Goal: Task Accomplishment & Management: Use online tool/utility

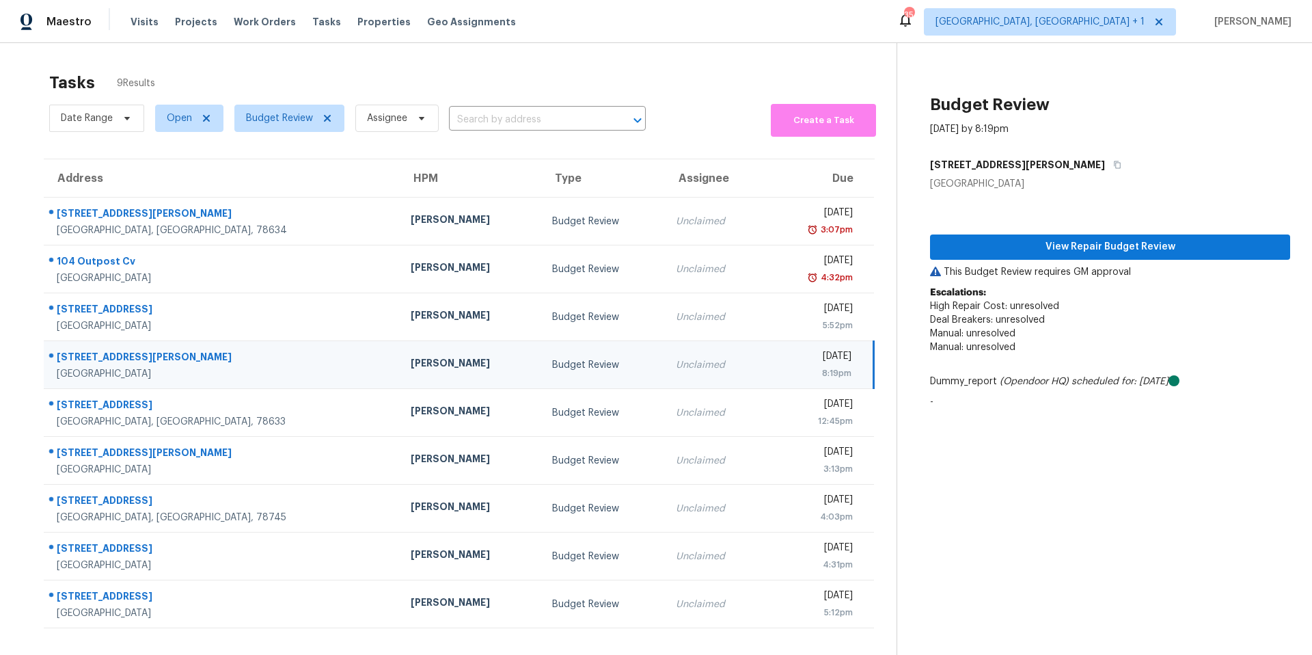
scroll to position [53, 0]
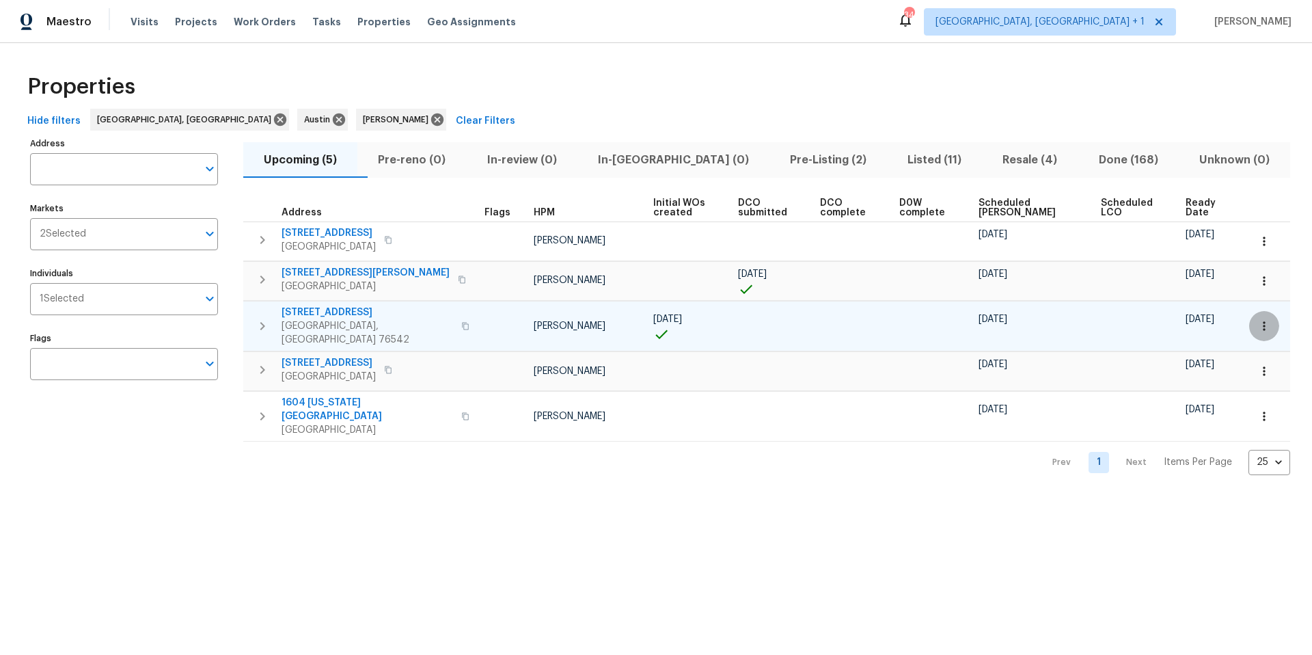
click at [1257, 322] on icon "button" at bounding box center [1264, 326] width 14 height 14
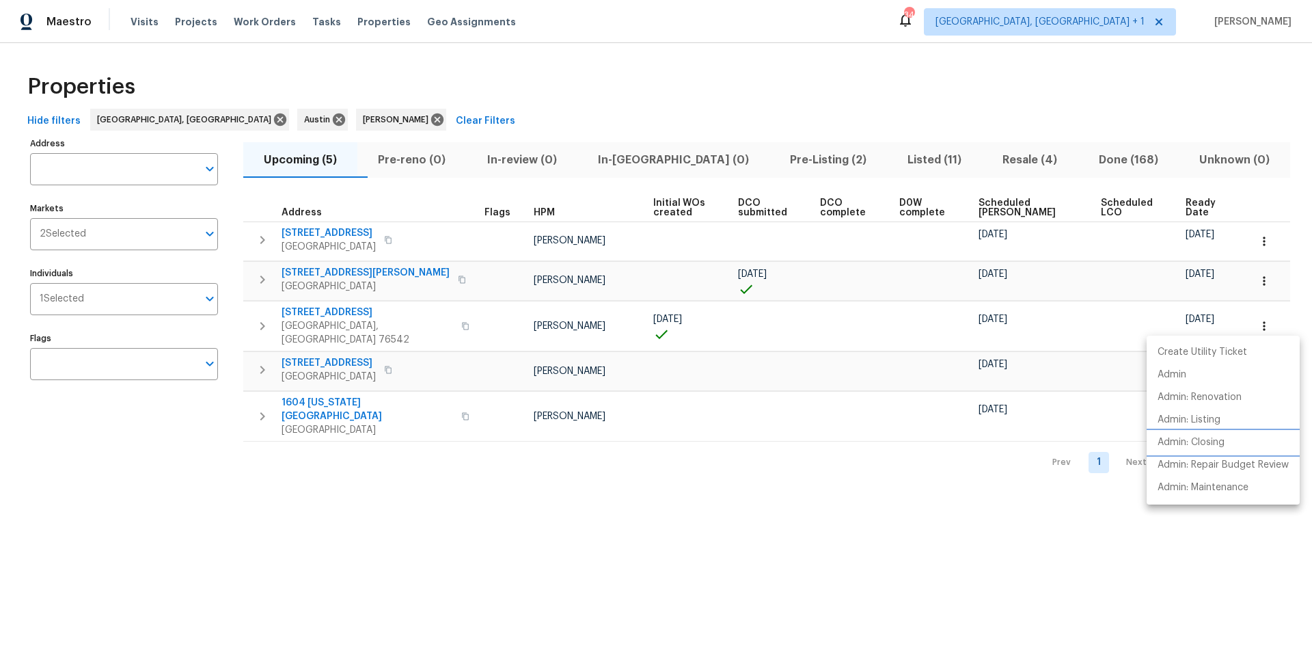
click at [1205, 442] on p "Admin: Closing" at bounding box center [1190, 442] width 67 height 14
click at [1008, 202] on div at bounding box center [656, 327] width 1312 height 655
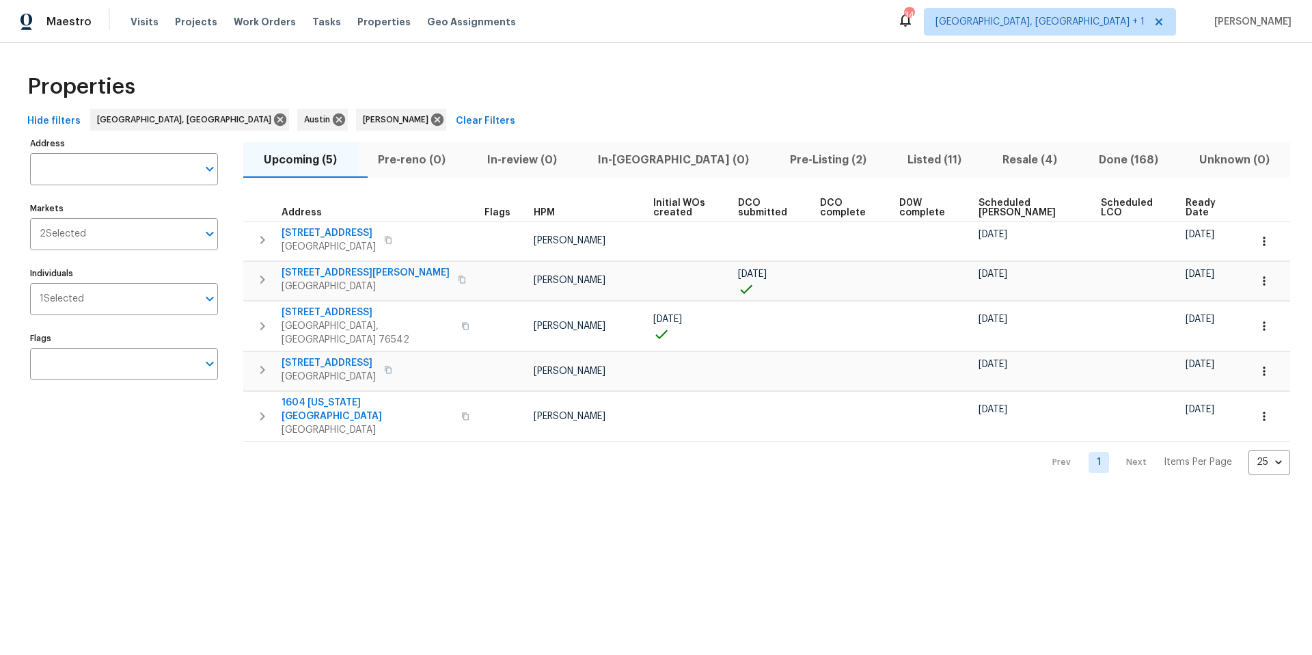
click at [1008, 202] on span "Scheduled [PERSON_NAME]" at bounding box center [1027, 207] width 99 height 19
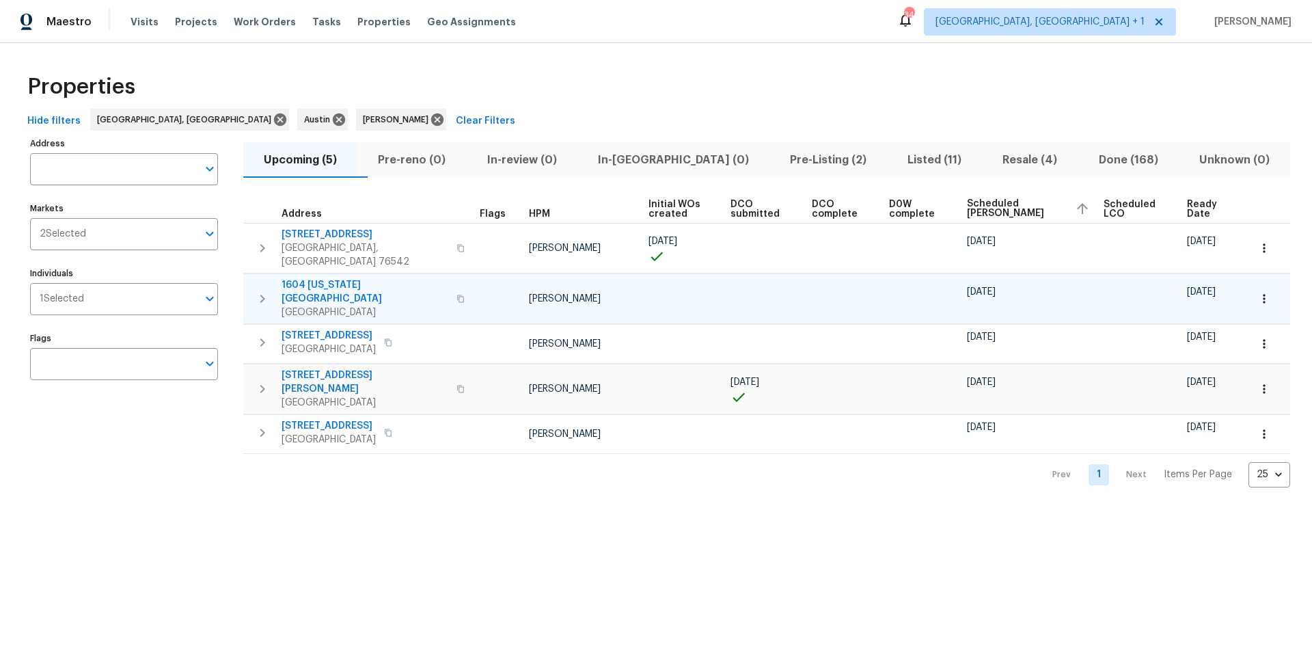
click at [323, 278] on span "1604 [US_STATE][GEOGRAPHIC_DATA]" at bounding box center [364, 291] width 167 height 27
click at [1257, 292] on icon "button" at bounding box center [1264, 299] width 14 height 14
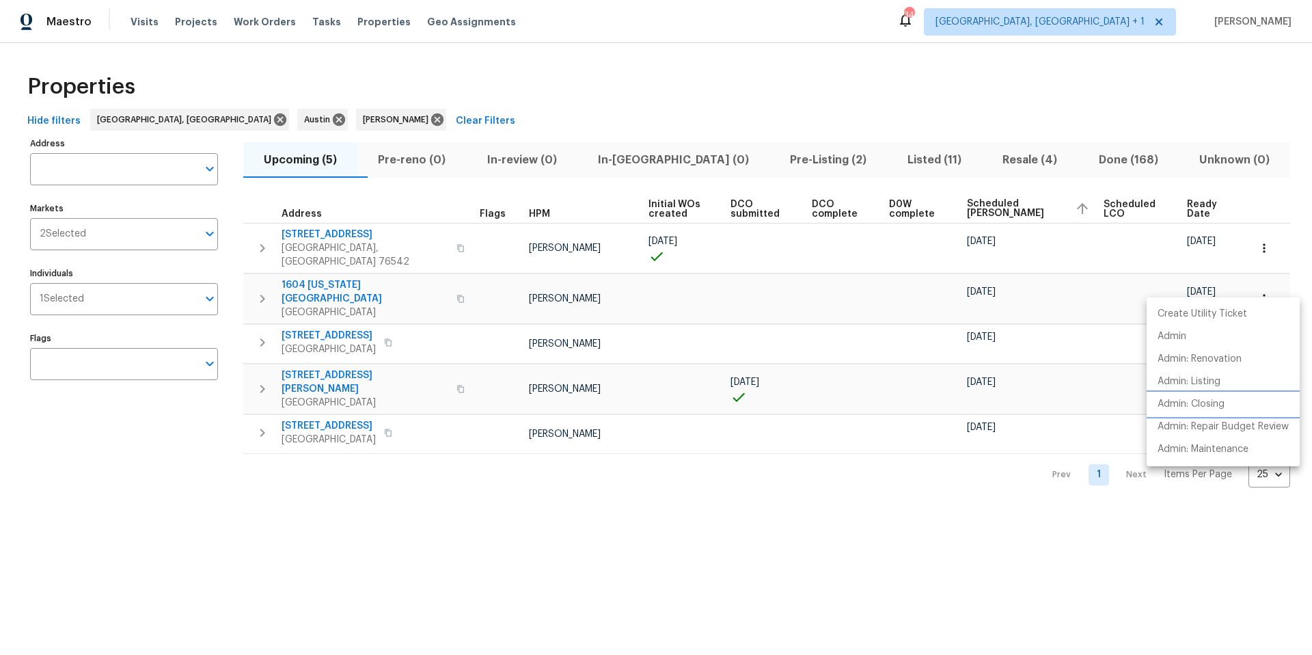
click at [1201, 402] on p "Admin: Closing" at bounding box center [1190, 404] width 67 height 14
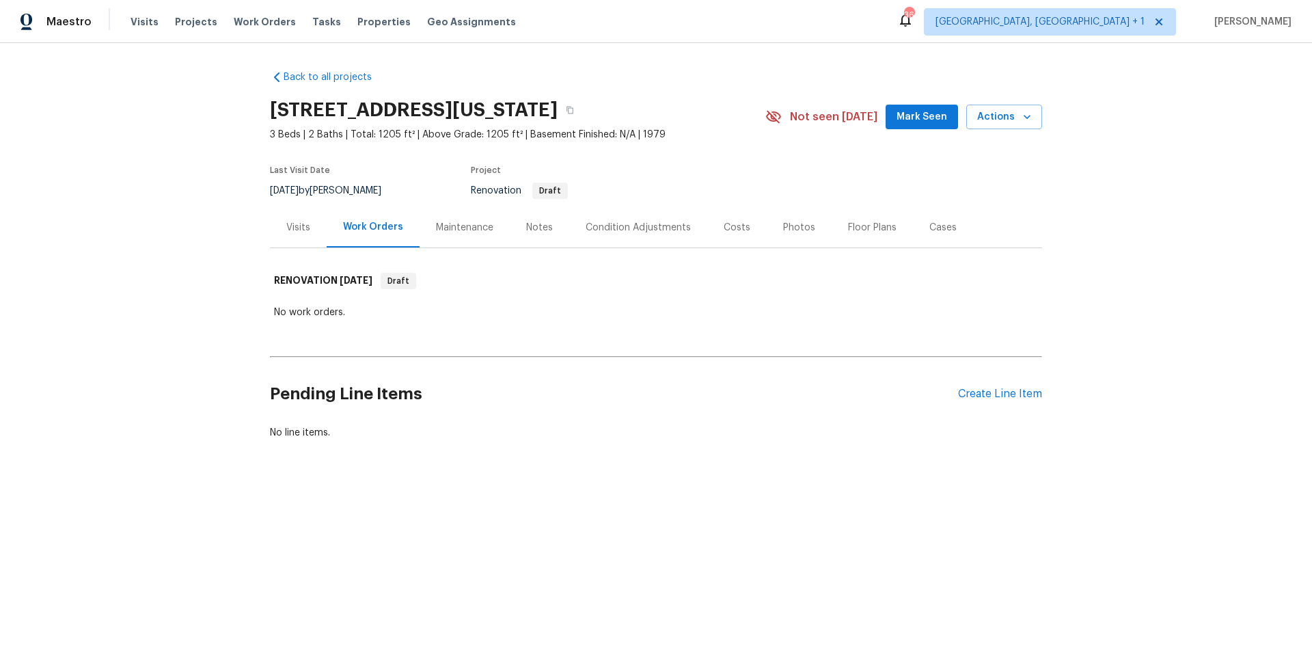
click at [286, 223] on div "Visits" at bounding box center [298, 228] width 24 height 14
